Goal: Information Seeking & Learning: Learn about a topic

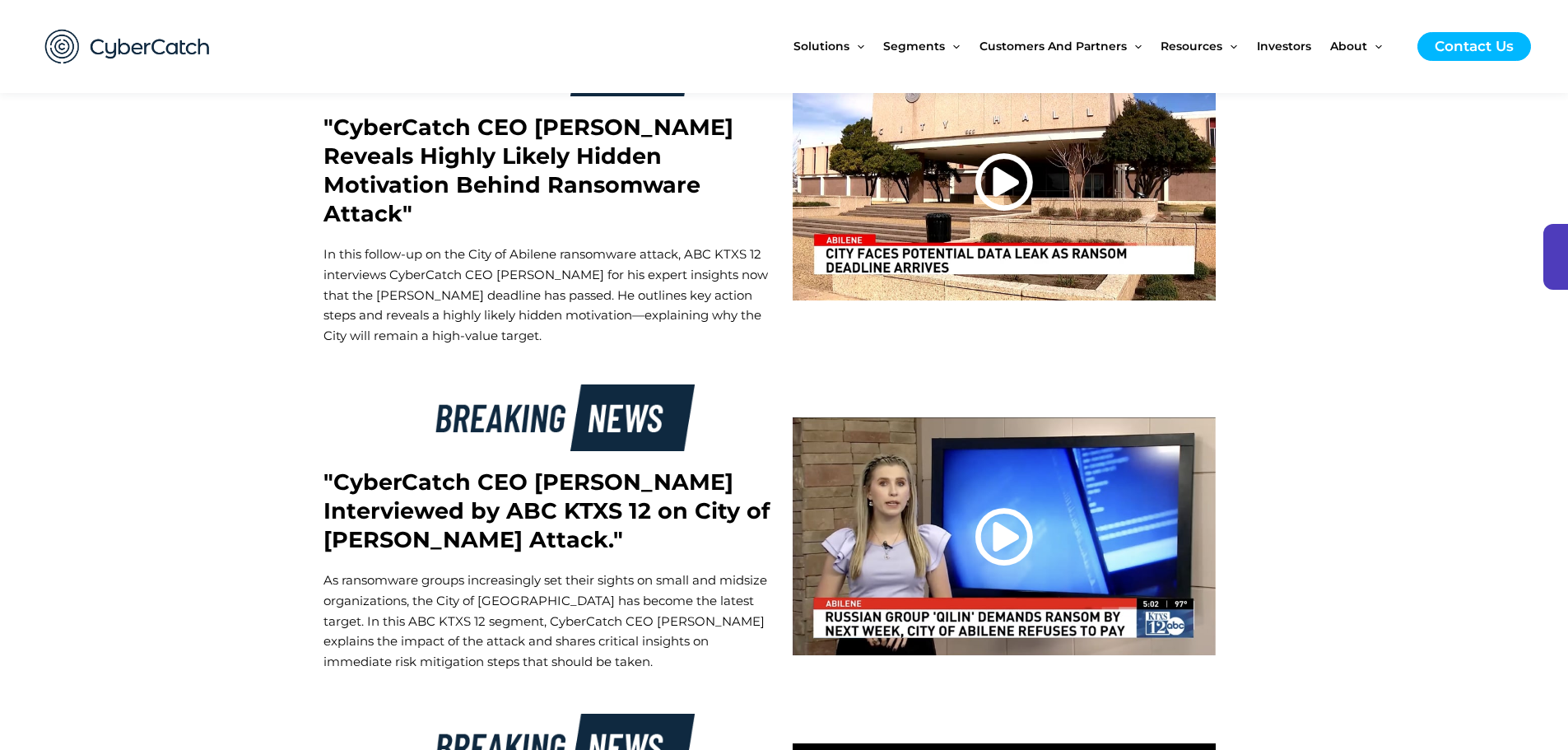
scroll to position [4938, 0]
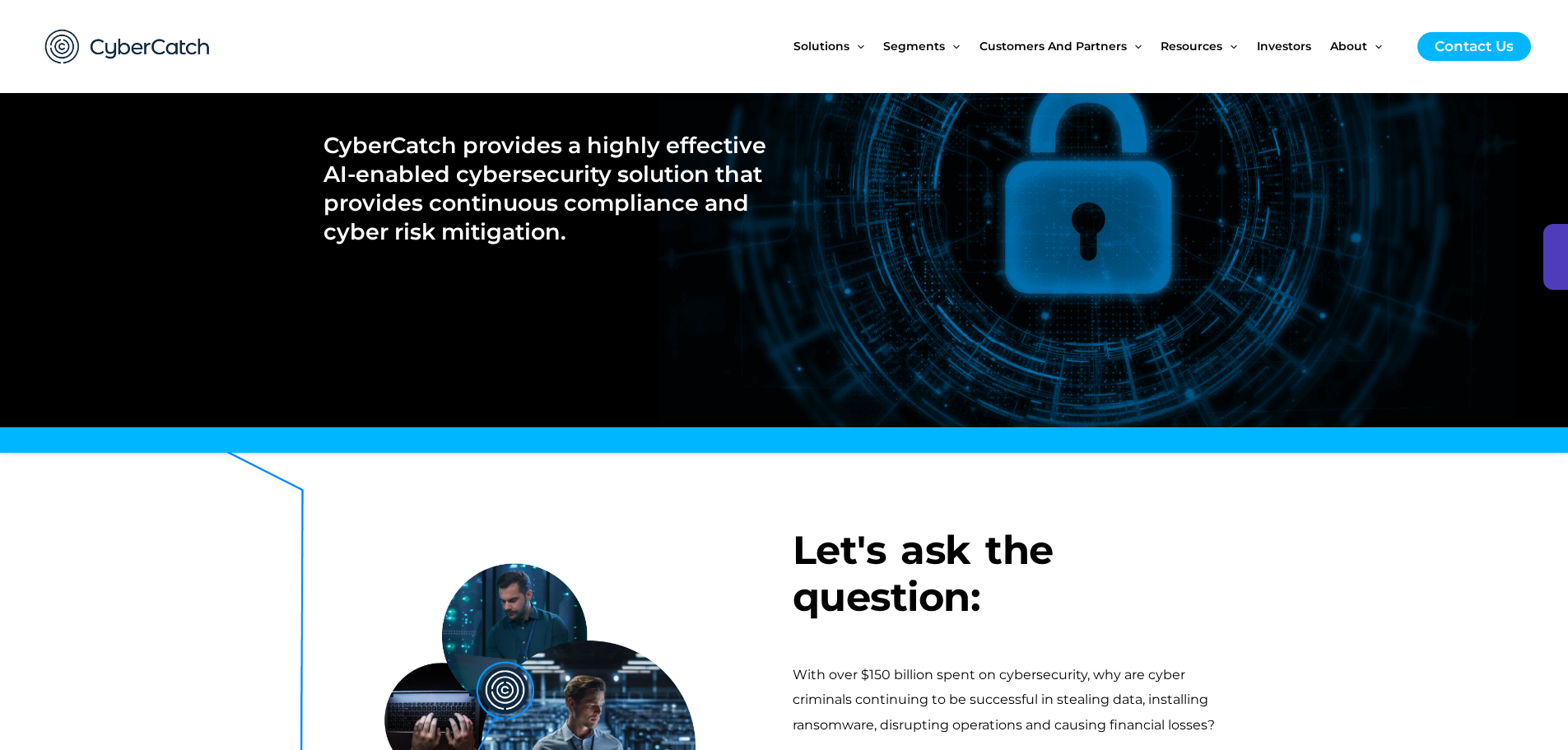
scroll to position [0, 0]
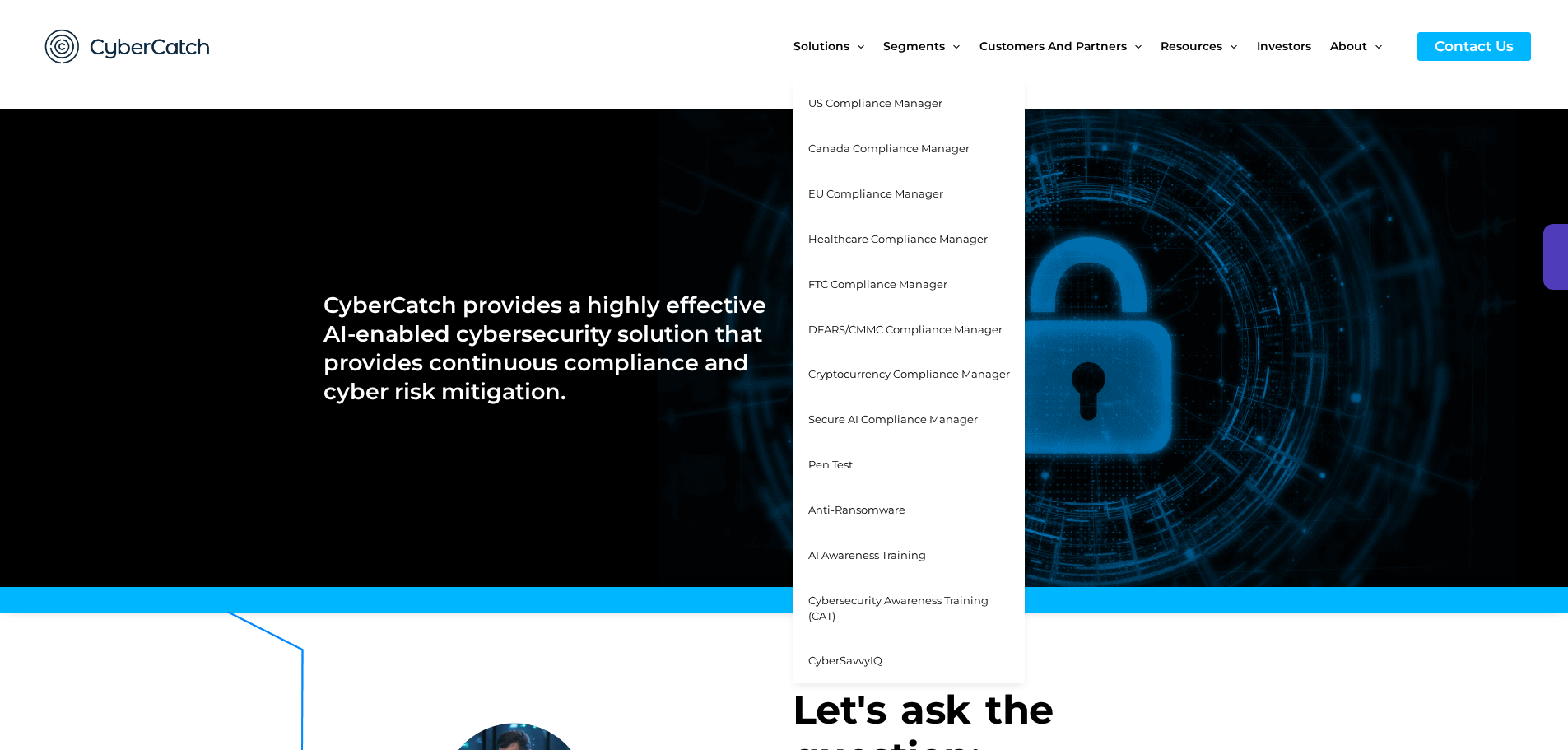
click at [891, 242] on span "Healthcare Compliance Manager" at bounding box center [897, 238] width 179 height 13
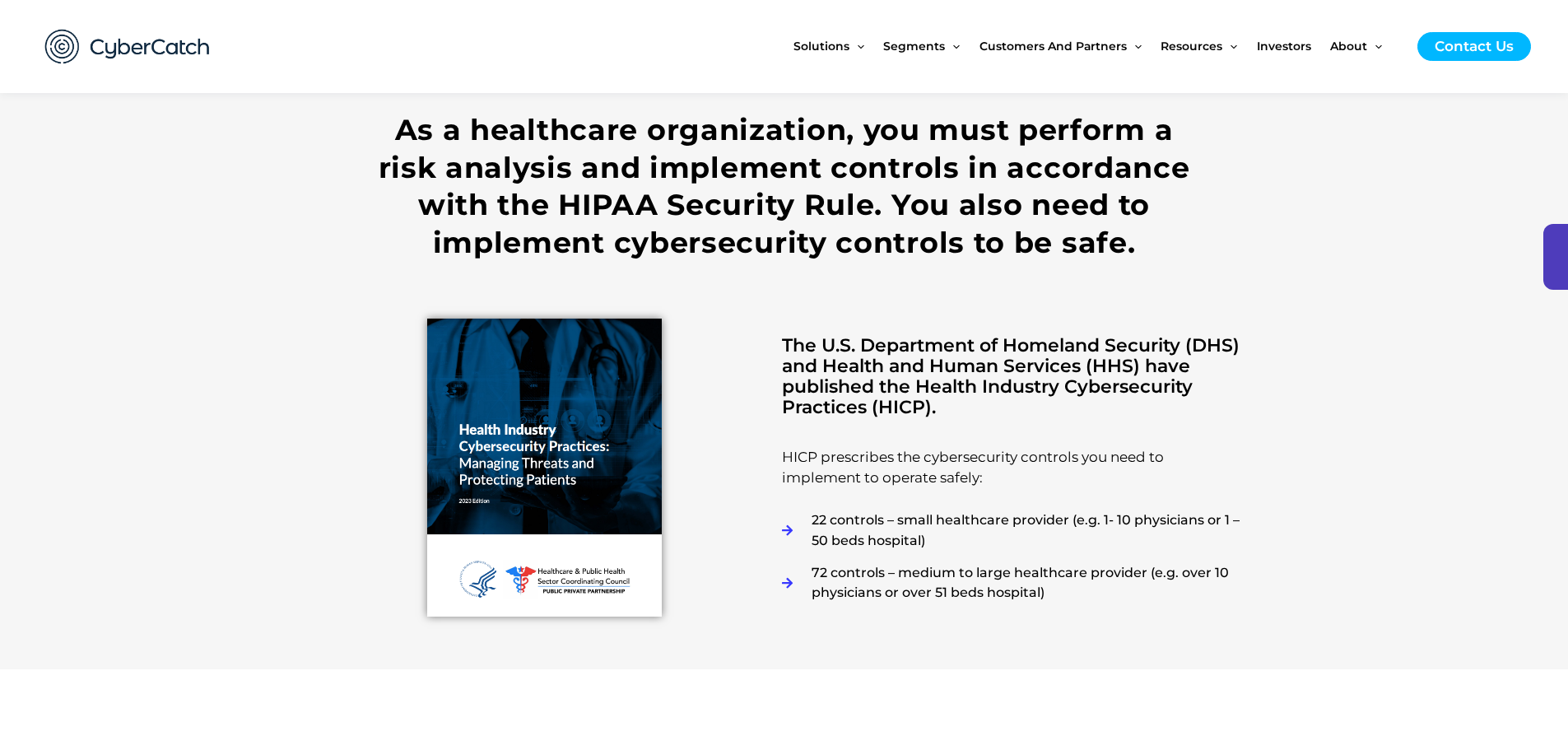
scroll to position [2469, 0]
